Goal: Task Accomplishment & Management: Use online tool/utility

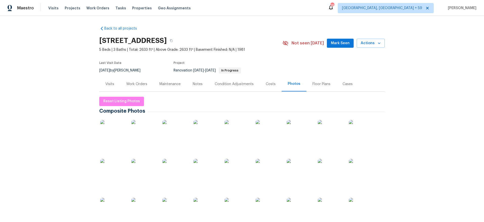
click at [142, 84] on div "Work Orders" at bounding box center [136, 84] width 21 height 5
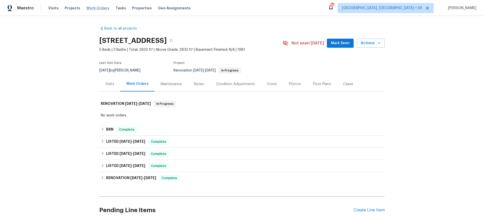
click at [89, 8] on span "Work Orders" at bounding box center [97, 8] width 23 height 5
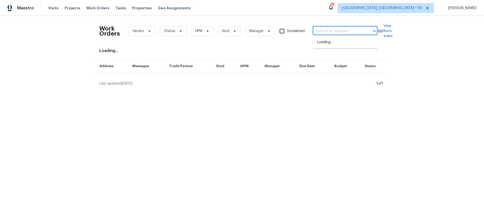
click at [341, 31] on input "text" at bounding box center [338, 31] width 51 height 8
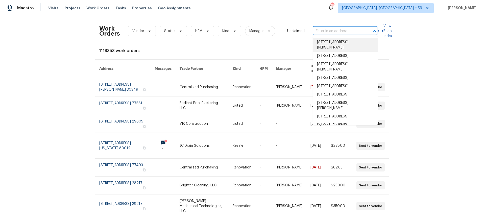
click at [317, 31] on input "text" at bounding box center [338, 31] width 51 height 8
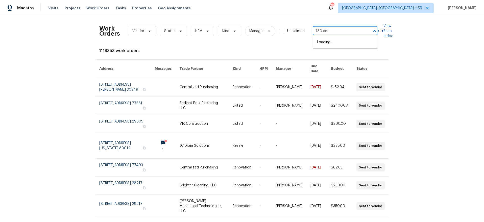
type input "180 ante"
click at [321, 42] on li "[STREET_ADDRESS]" at bounding box center [345, 42] width 65 height 8
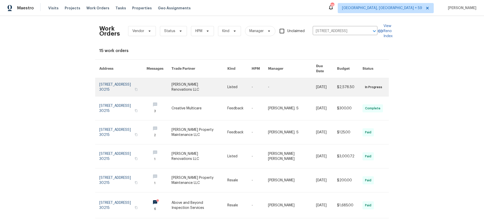
click at [114, 79] on link at bounding box center [122, 87] width 47 height 18
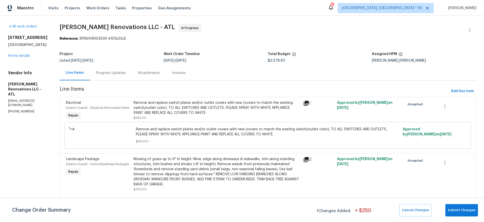
click at [22, 54] on div "[STREET_ADDRESS] Home details" at bounding box center [27, 46] width 39 height 23
click at [22, 54] on link "Home details" at bounding box center [19, 56] width 22 height 4
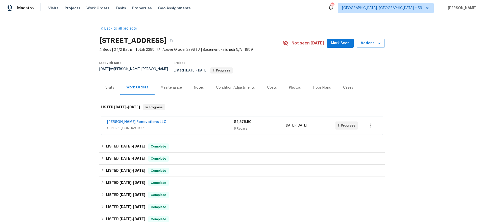
scroll to position [113, 0]
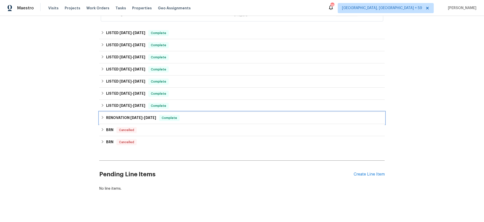
click at [110, 115] on h6 "RENOVATION [DATE] - [DATE]" at bounding box center [131, 118] width 50 height 6
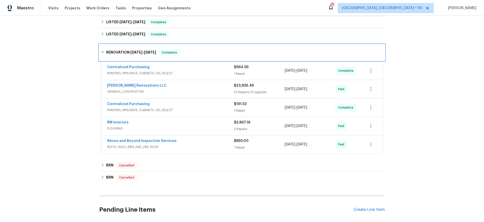
scroll to position [191, 0]
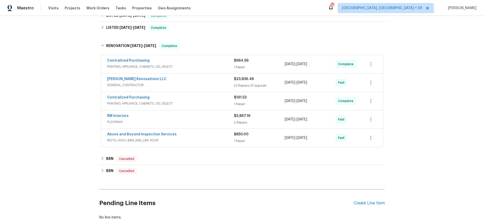
click at [211, 139] on div "Above and Beyond Inspection Services PESTS, HVAC, BRN_AND_LRR, ROOF" at bounding box center [170, 138] width 127 height 12
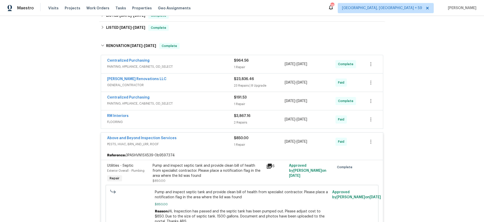
click at [205, 119] on span "FLOORING" at bounding box center [170, 121] width 127 height 5
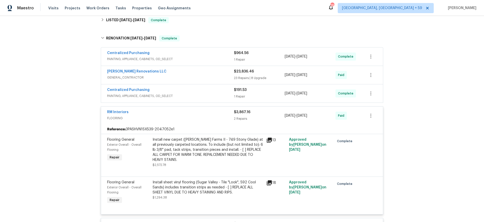
scroll to position [200, 0]
